Goal: Task Accomplishment & Management: Use online tool/utility

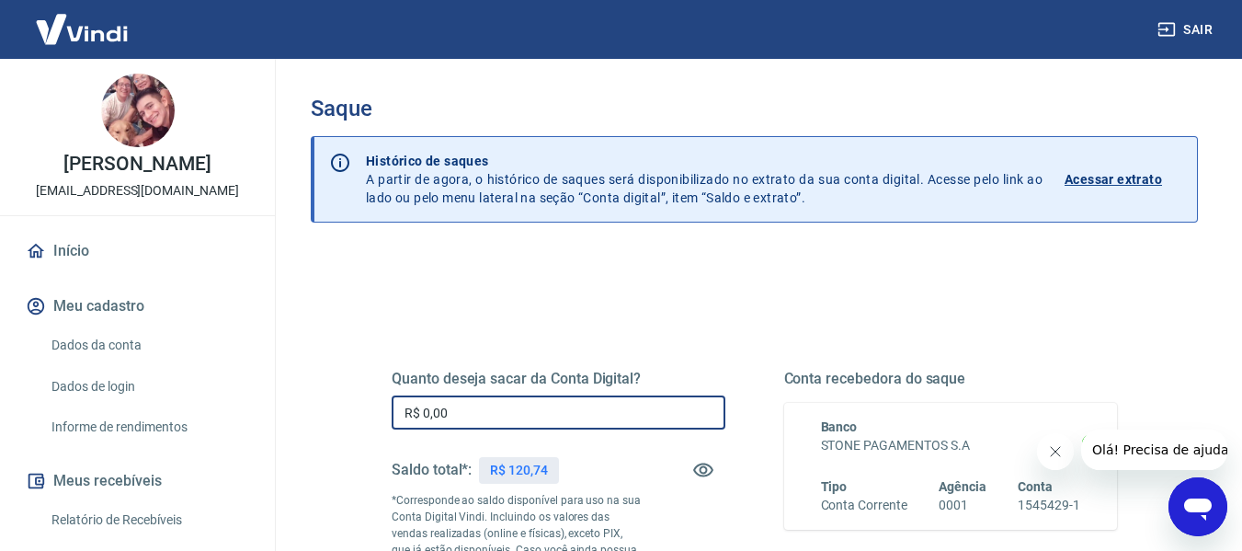
click at [556, 420] on input "R$ 0,00" at bounding box center [559, 412] width 334 height 34
type input "R$ 120,74"
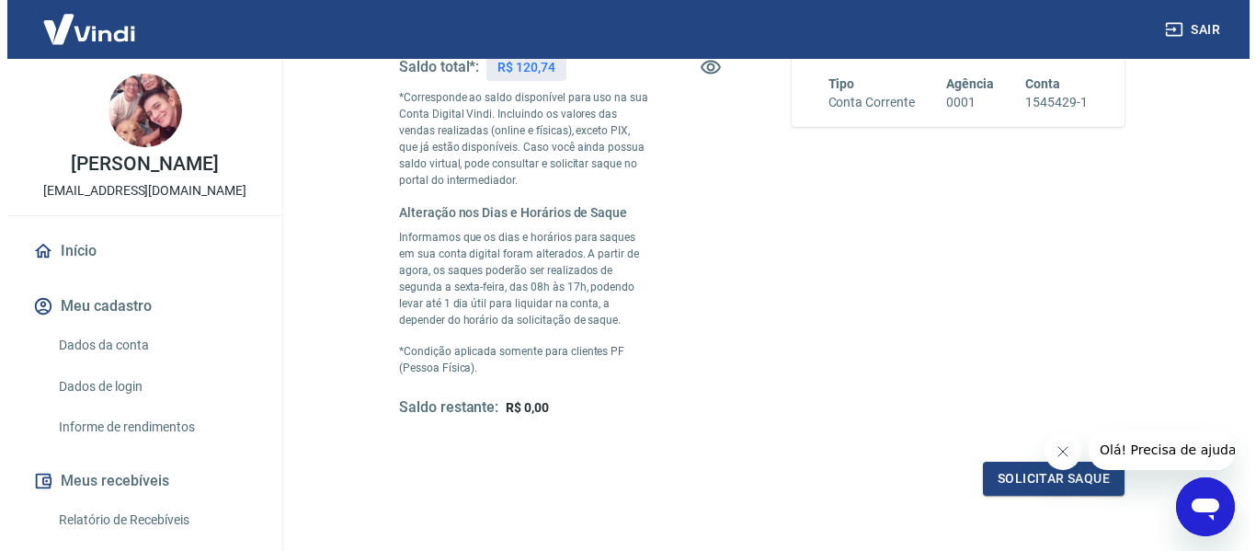
scroll to position [404, 0]
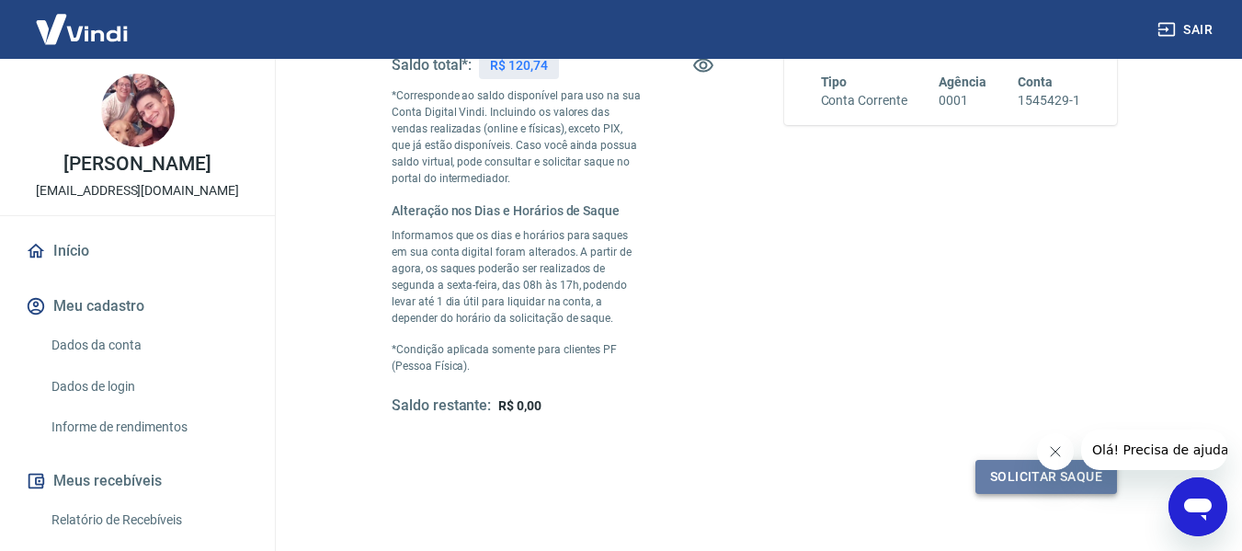
click at [987, 471] on button "Solicitar saque" at bounding box center [1046, 477] width 142 height 34
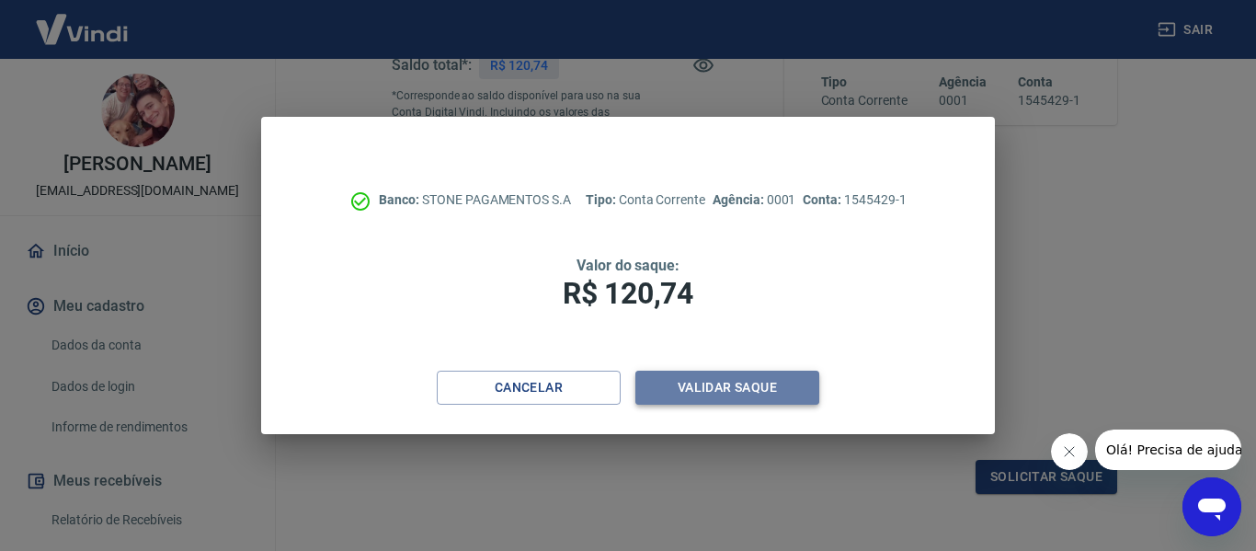
click at [750, 386] on button "Validar saque" at bounding box center [727, 387] width 184 height 34
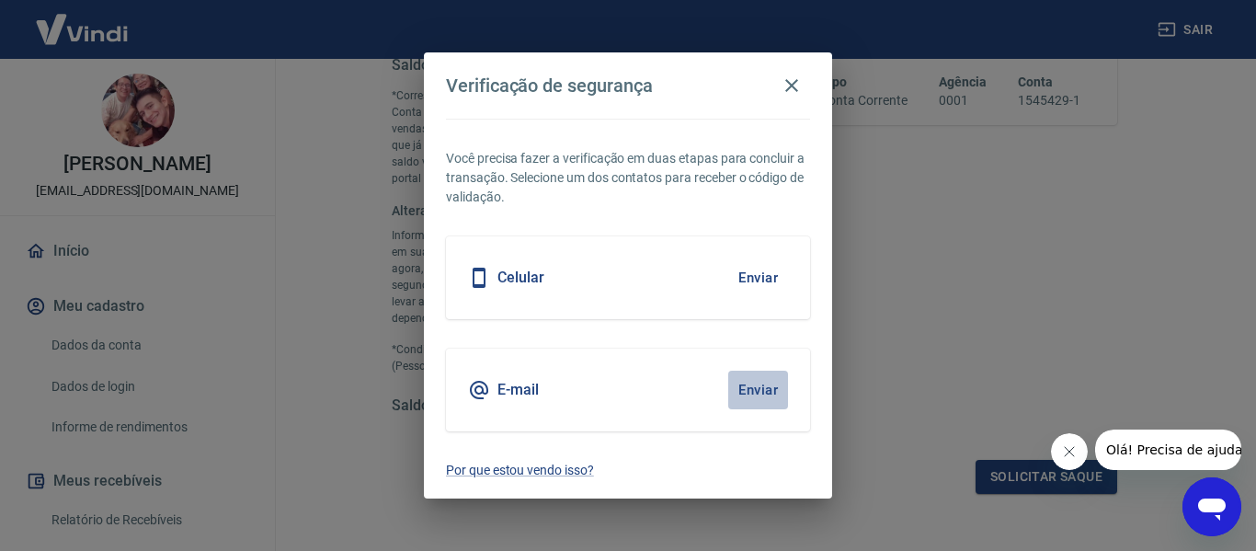
click at [752, 395] on button "Enviar" at bounding box center [758, 389] width 60 height 39
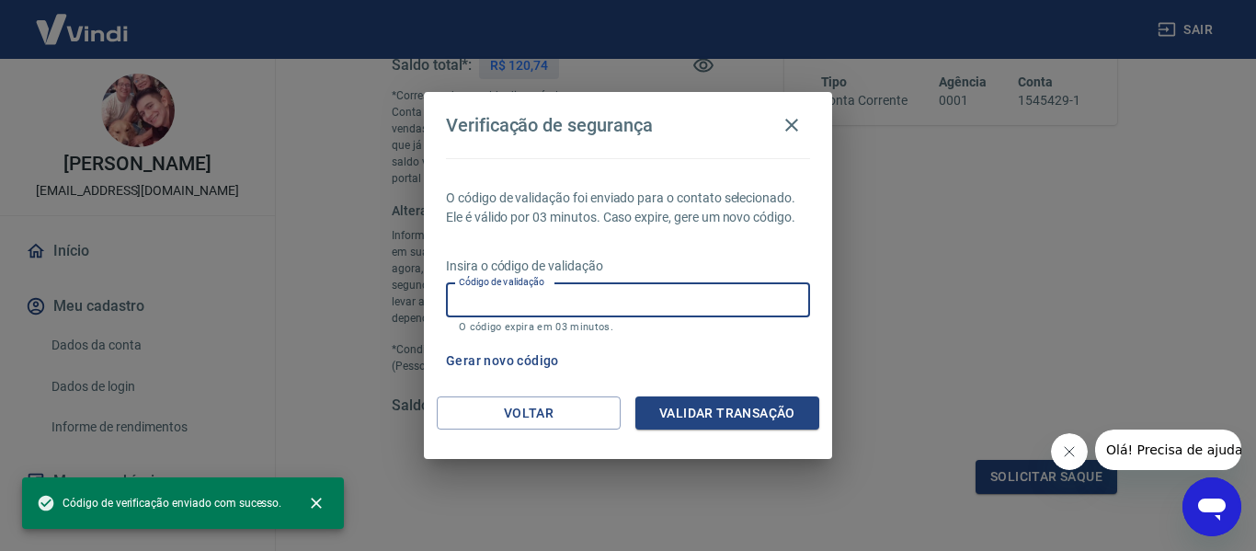
click at [599, 291] on input "Código de validação" at bounding box center [628, 300] width 364 height 34
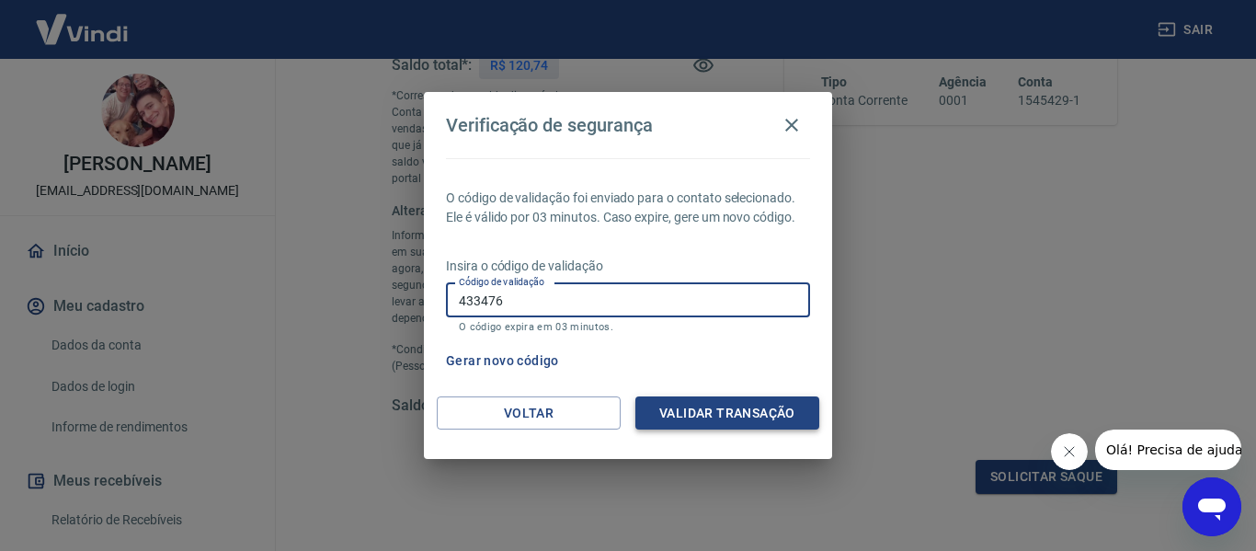
type input "433476"
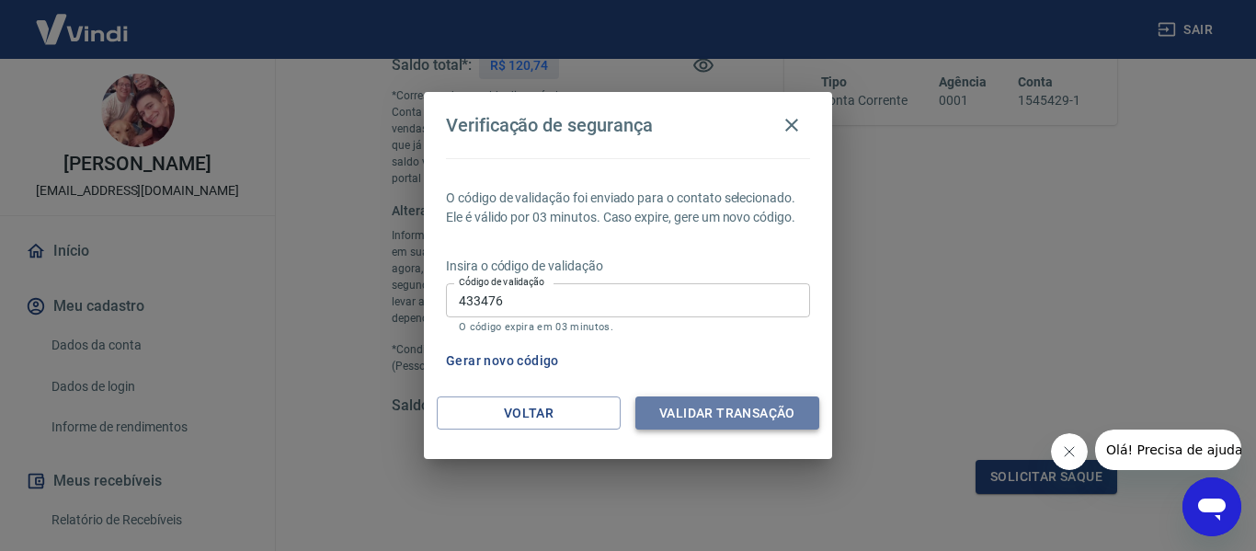
click at [681, 410] on button "Validar transação" at bounding box center [727, 413] width 184 height 34
